Goal: Register for event/course

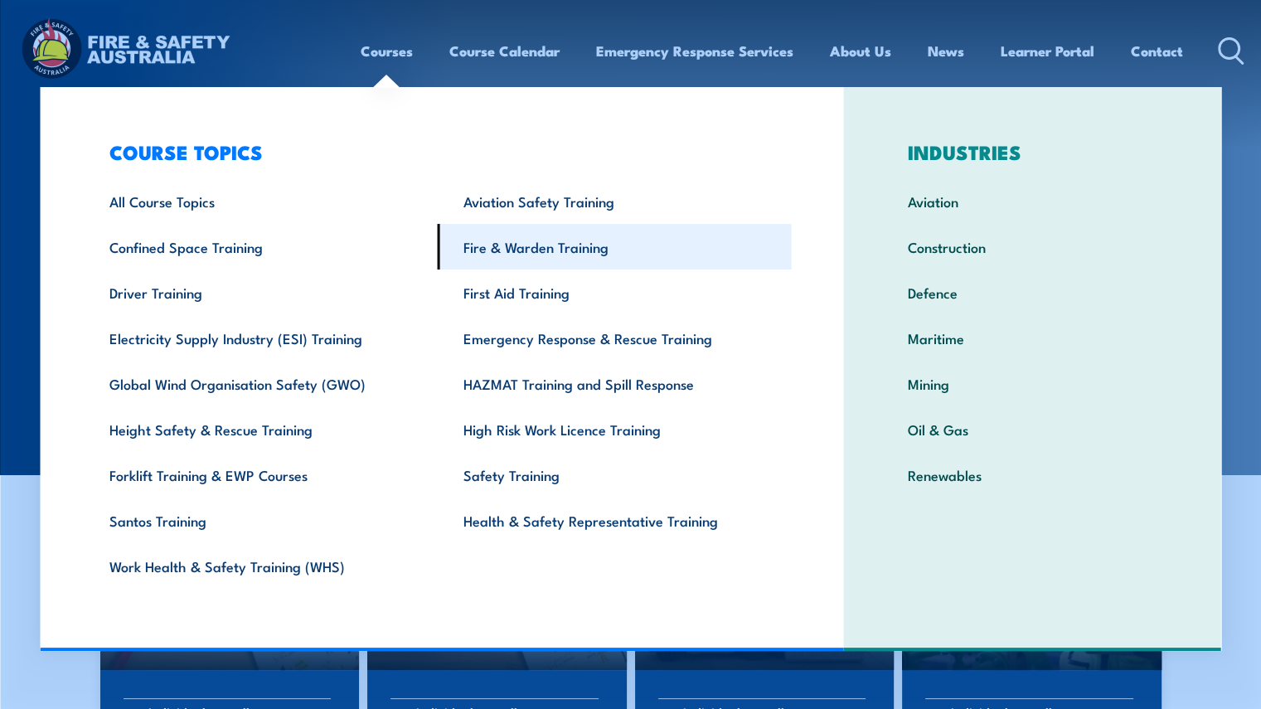
click at [569, 239] on link "Fire & Warden Training" at bounding box center [615, 247] width 354 height 46
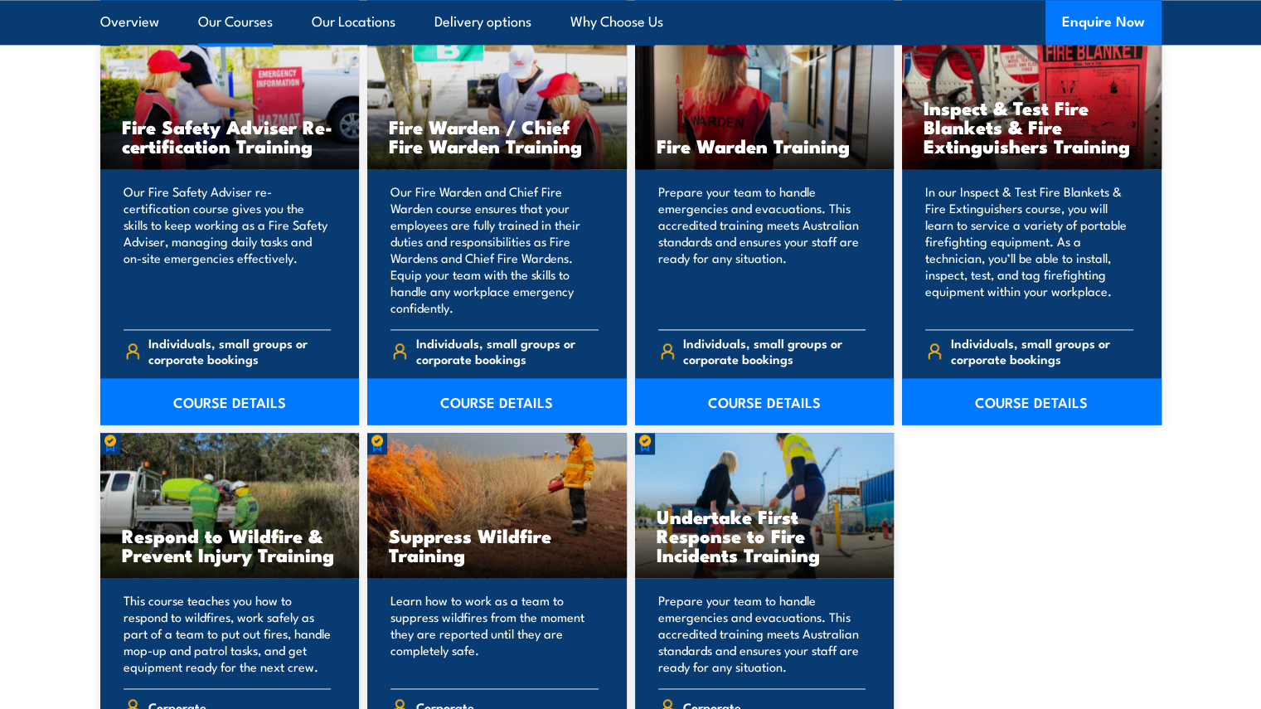
scroll to position [2238, 0]
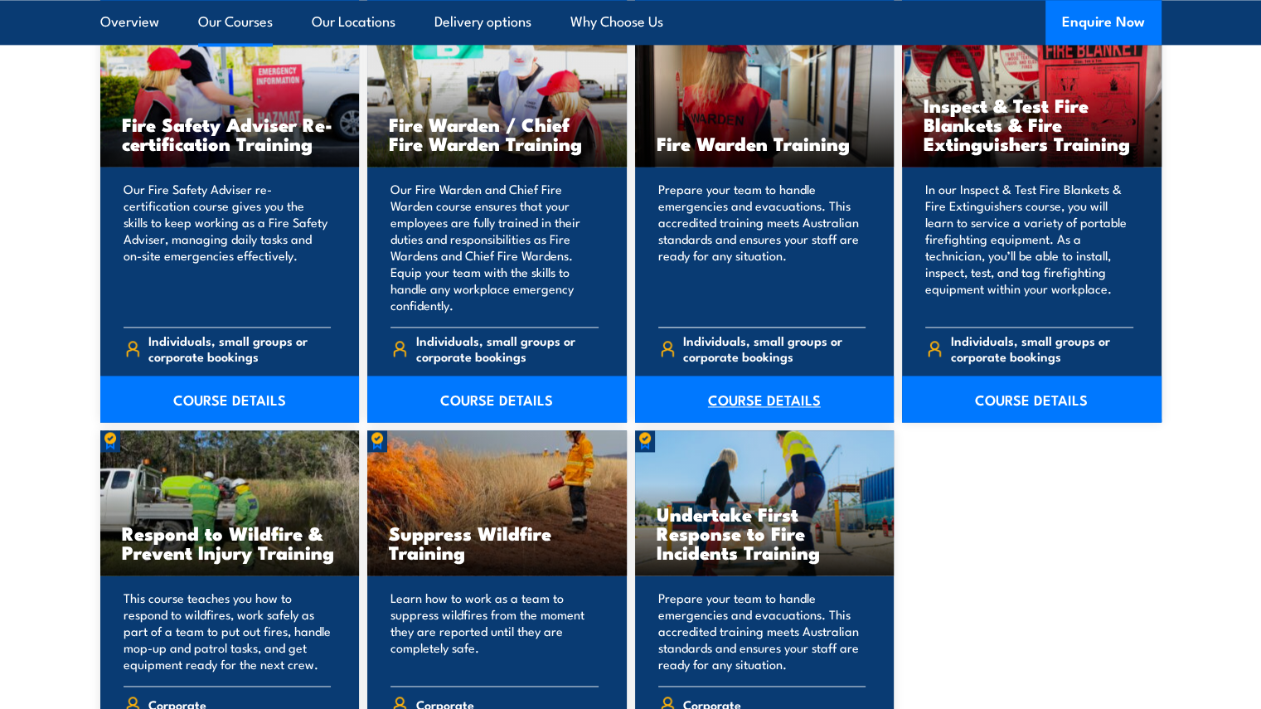
click at [753, 393] on link "COURSE DETAILS" at bounding box center [764, 399] width 259 height 46
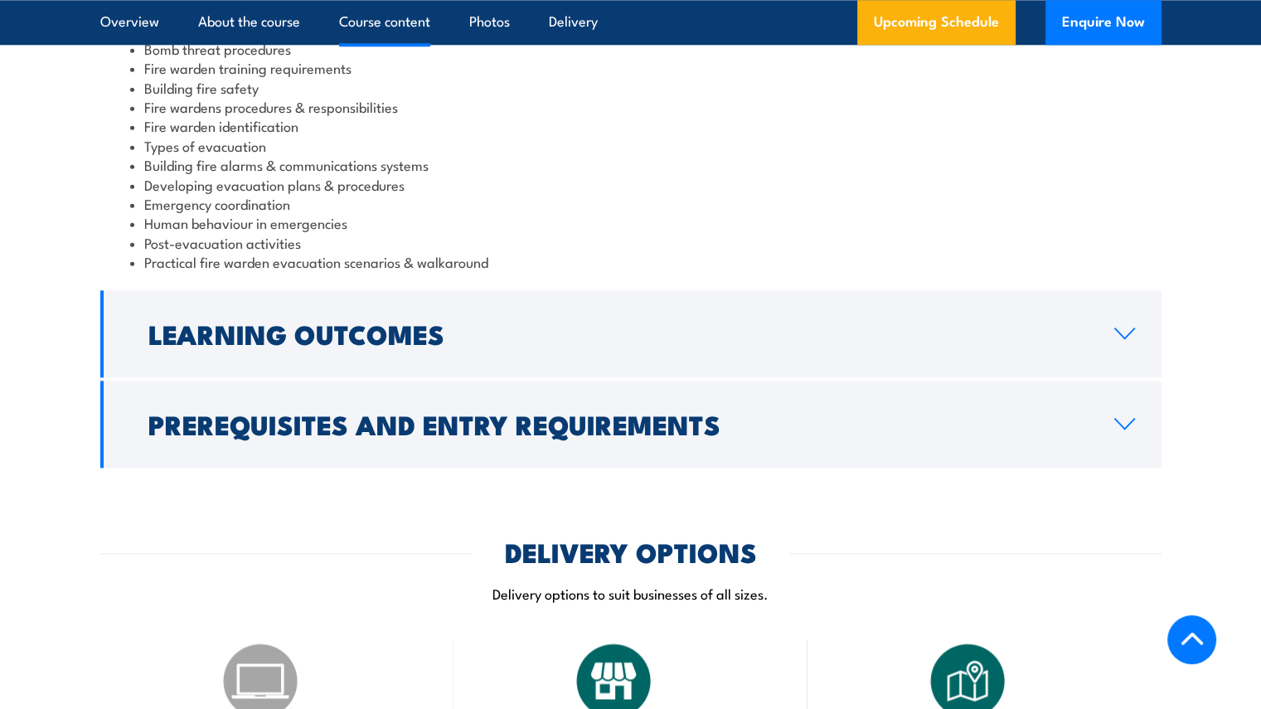
scroll to position [1907, 0]
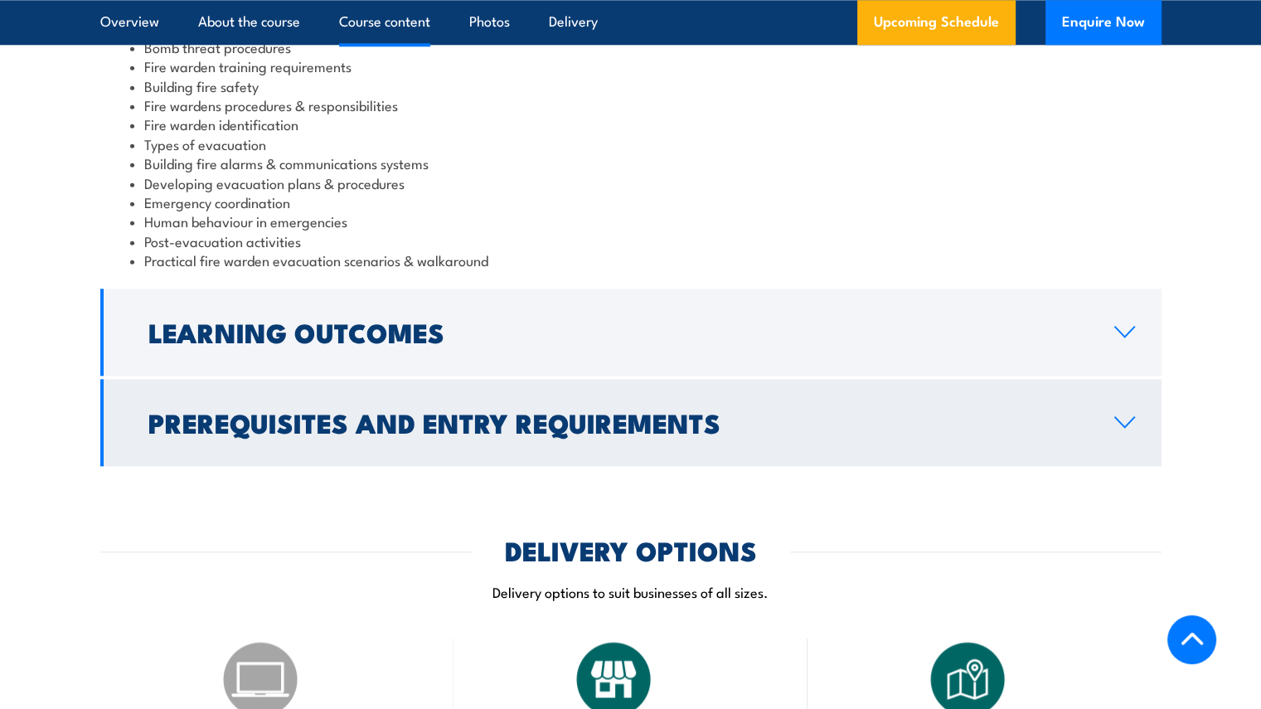
click at [608, 410] on h2 "Prerequisites and Entry Requirements" at bounding box center [617, 421] width 939 height 23
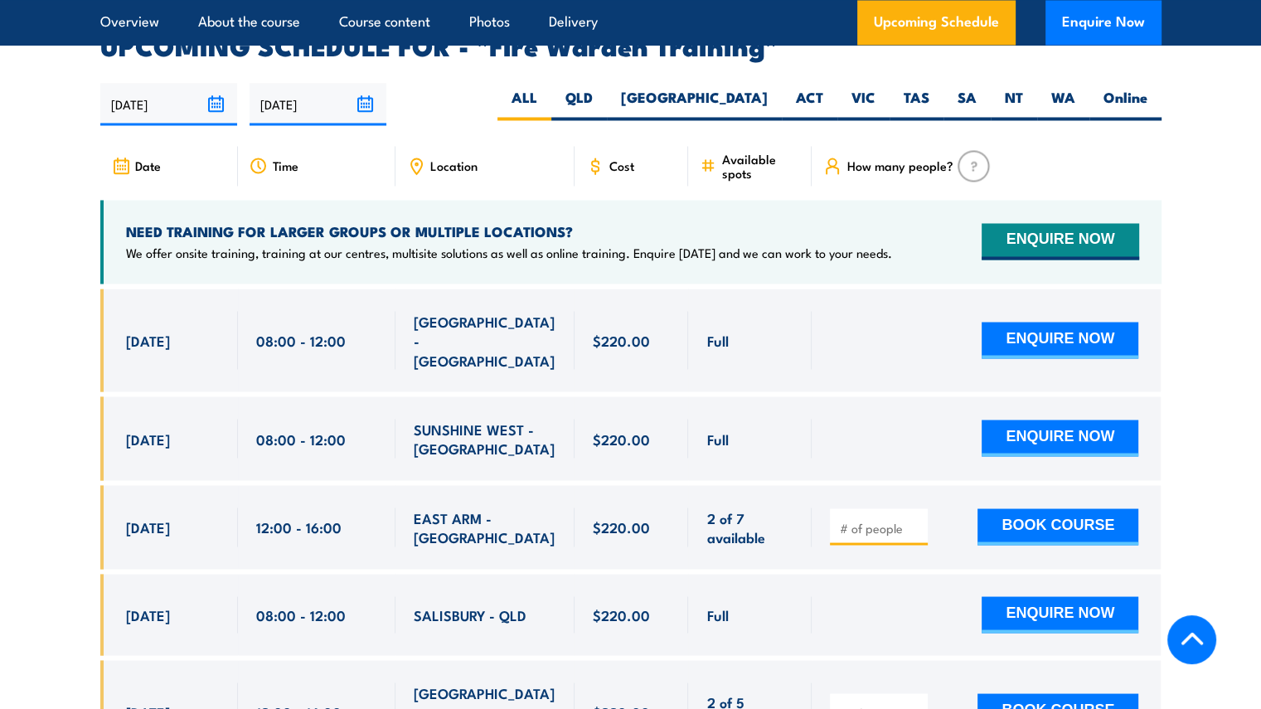
scroll to position [2200, 0]
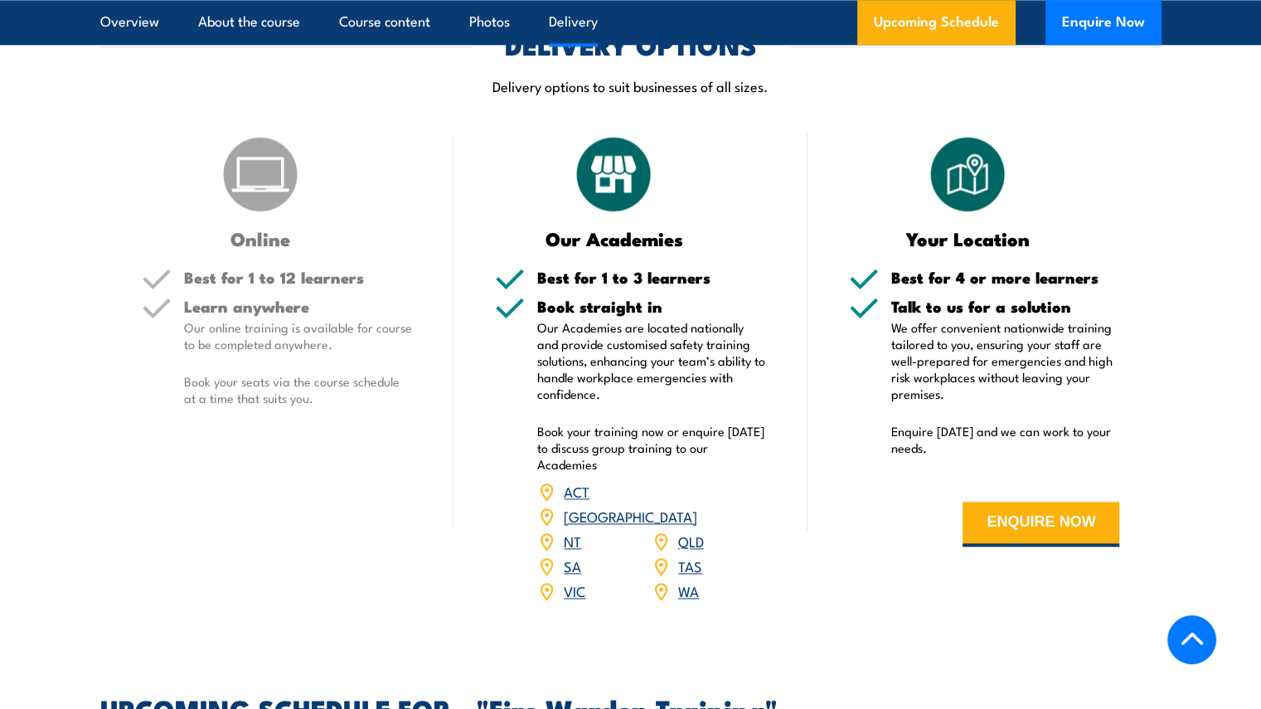
click at [259, 170] on img at bounding box center [260, 174] width 83 height 83
click at [269, 231] on h3 "Online" at bounding box center [261, 238] width 238 height 19
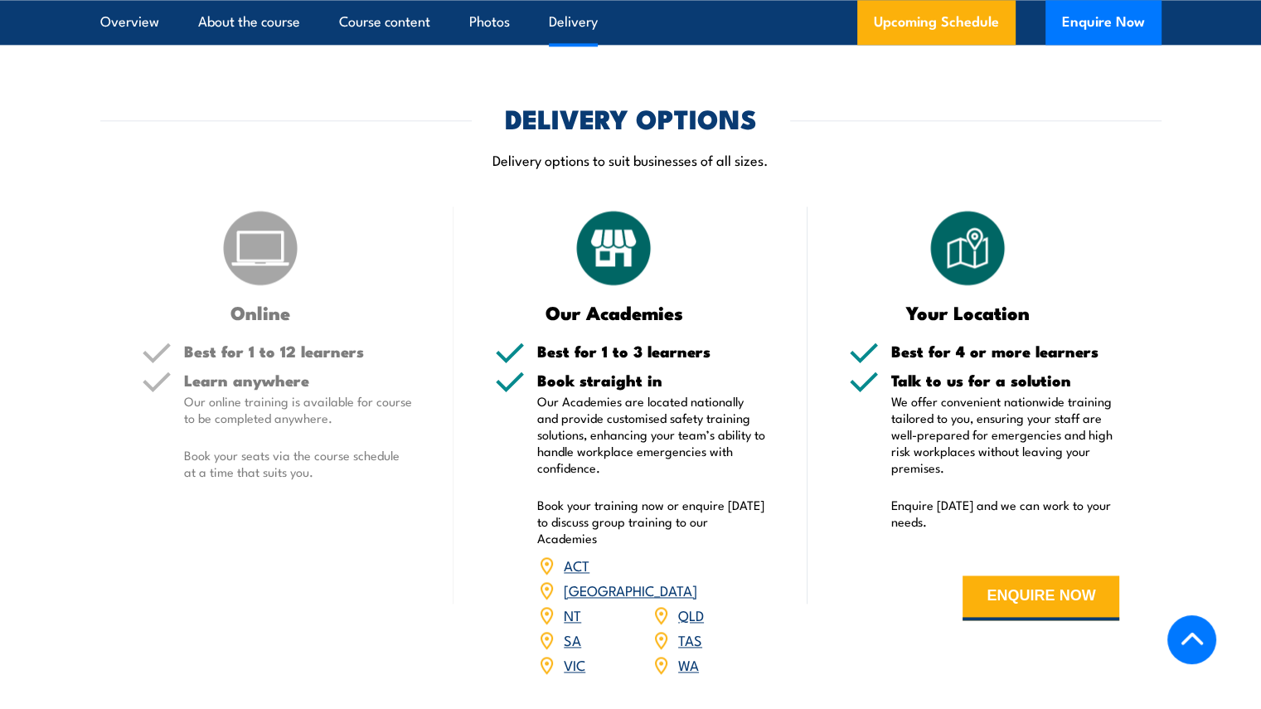
scroll to position [2117, 0]
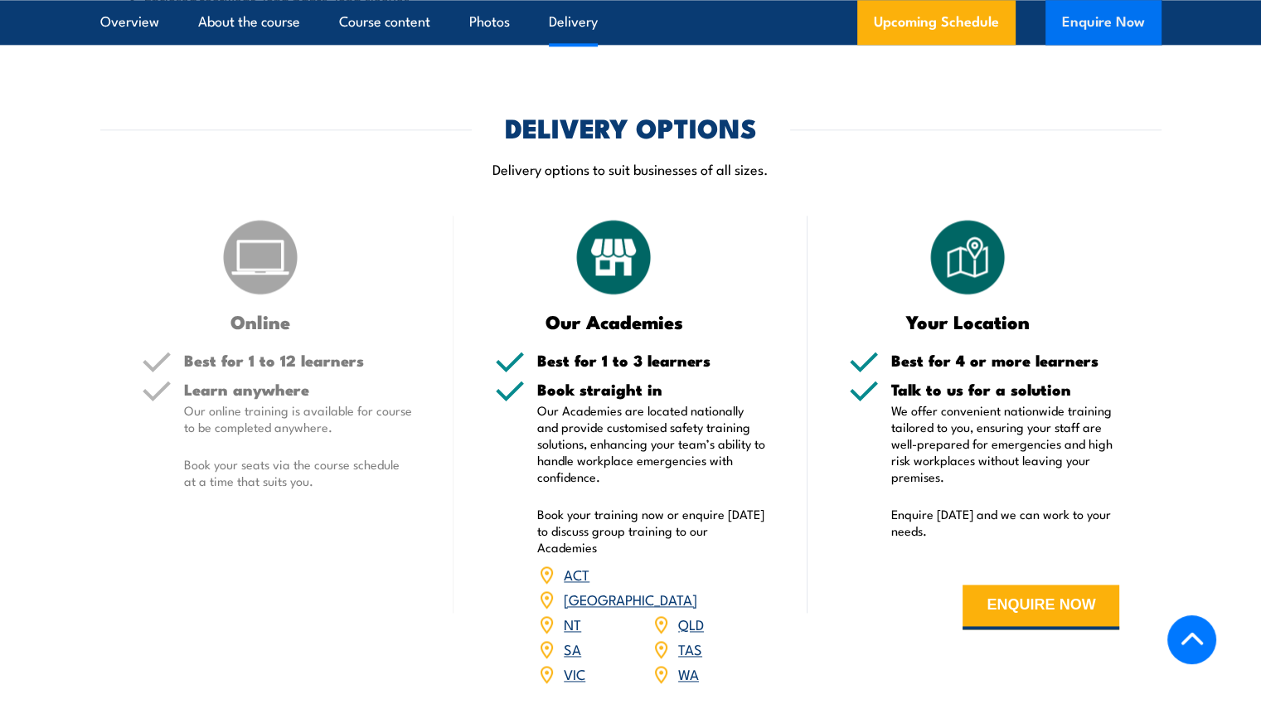
click at [1075, 32] on button "Enquire Now" at bounding box center [1103, 22] width 116 height 45
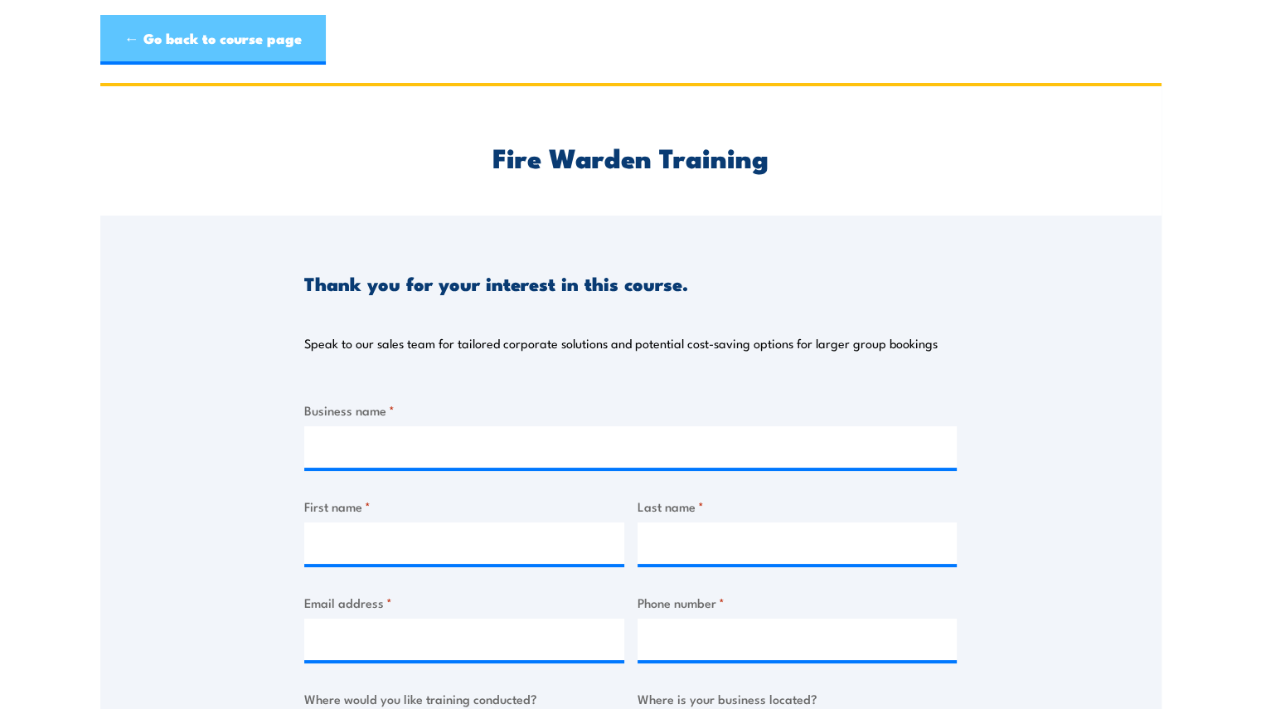
click at [296, 50] on link "← Go back to course page" at bounding box center [212, 40] width 225 height 50
